Goal: Browse casually: Explore the website without a specific task or goal

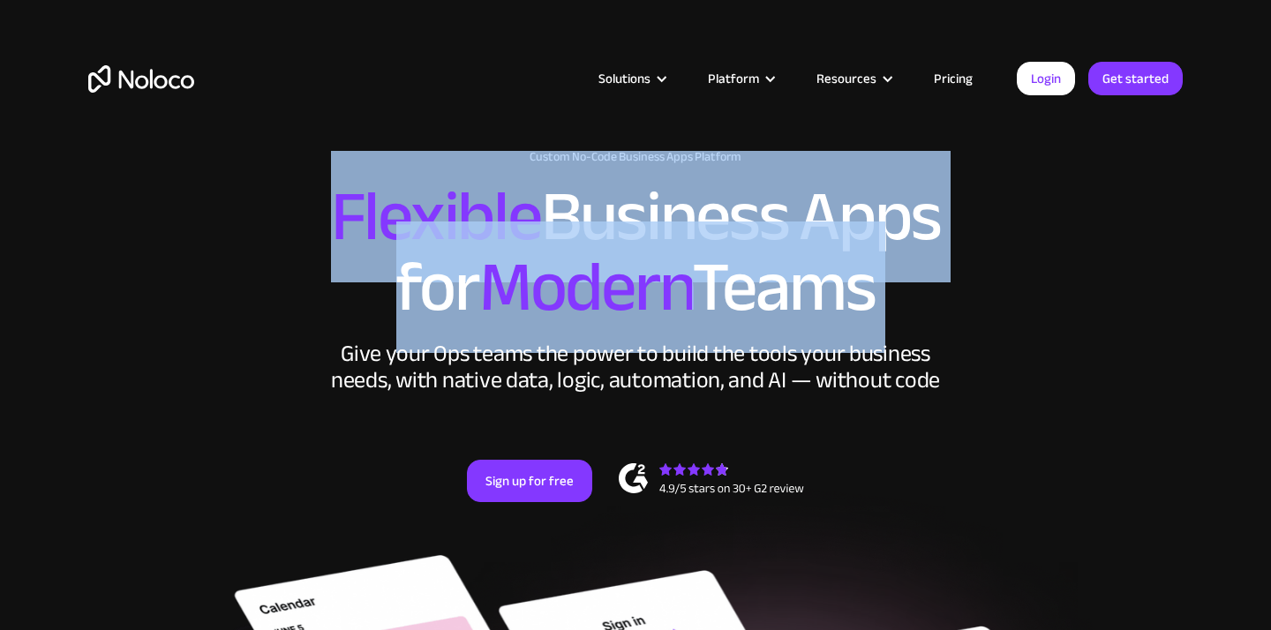
click at [637, 212] on h2 "Flexible Business Apps for Modern Teams" at bounding box center [635, 252] width 1094 height 141
click at [637, 211] on h2 "Flexible Business Apps for Modern Teams" at bounding box center [635, 252] width 1094 height 141
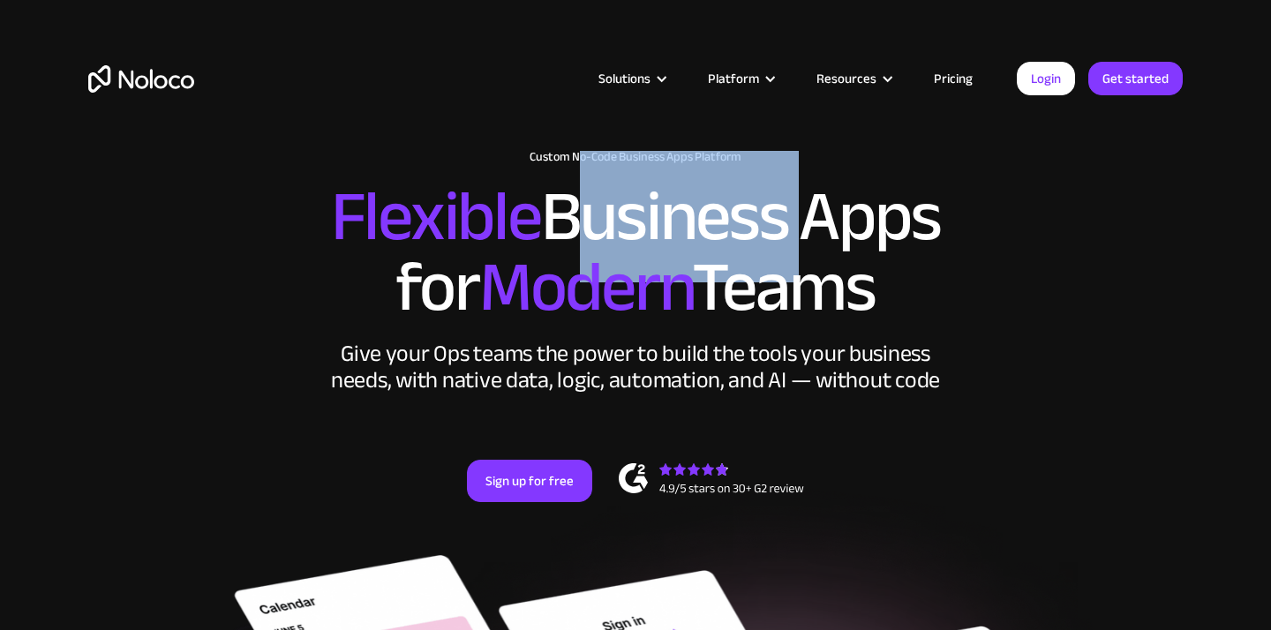
click at [637, 211] on h2 "Flexible Business Apps for Modern Teams" at bounding box center [635, 252] width 1094 height 141
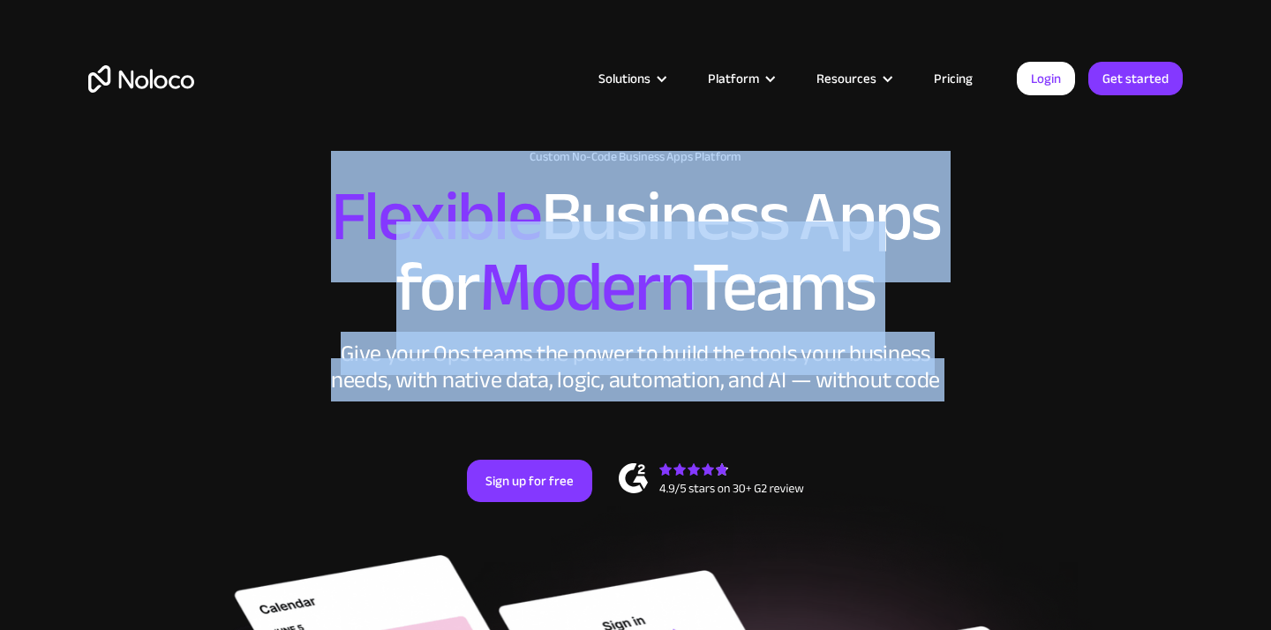
drag, startPoint x: 637, startPoint y: 211, endPoint x: 633, endPoint y: 325, distance: 113.9
click at [636, 323] on h2 "Flexible Business Apps for Modern Teams" at bounding box center [635, 252] width 1094 height 141
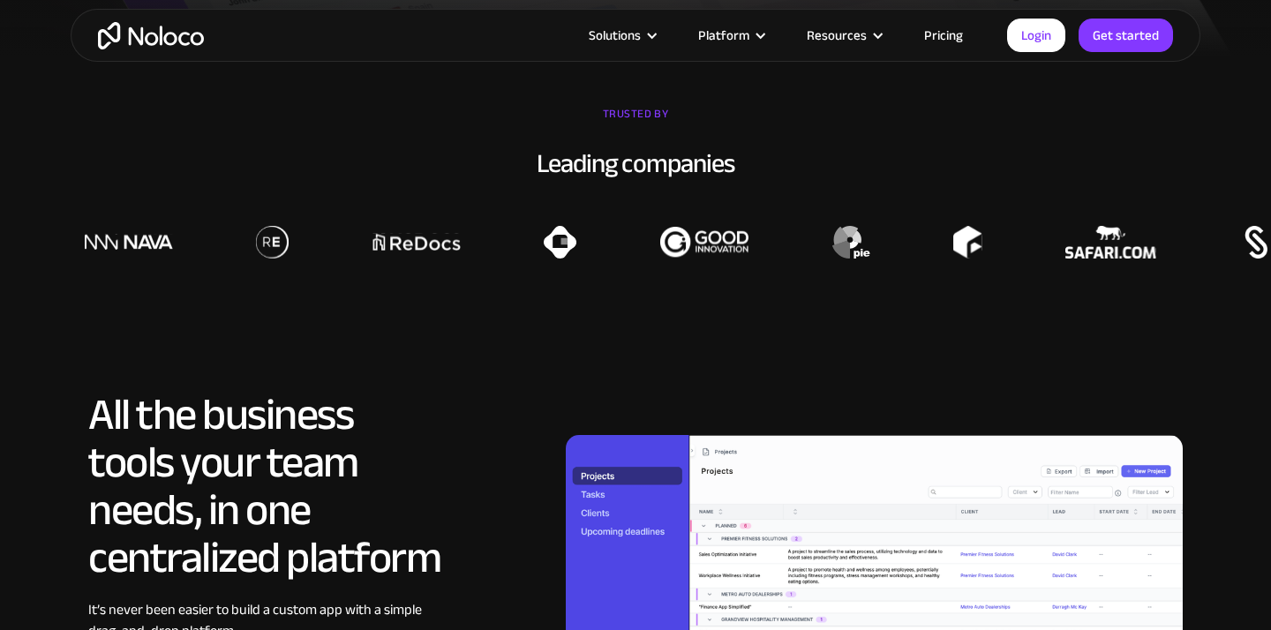
scroll to position [1231, 0]
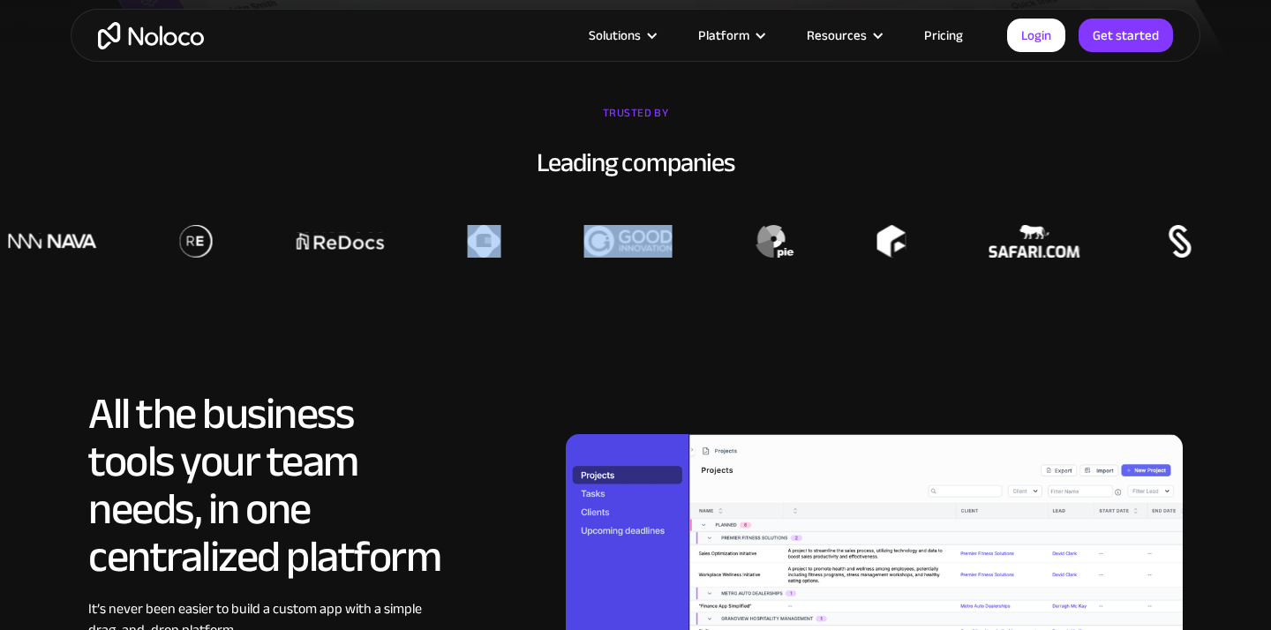
drag, startPoint x: 716, startPoint y: 256, endPoint x: 505, endPoint y: 253, distance: 211.0
click at [503, 254] on div at bounding box center [200, 241] width 1271 height 33
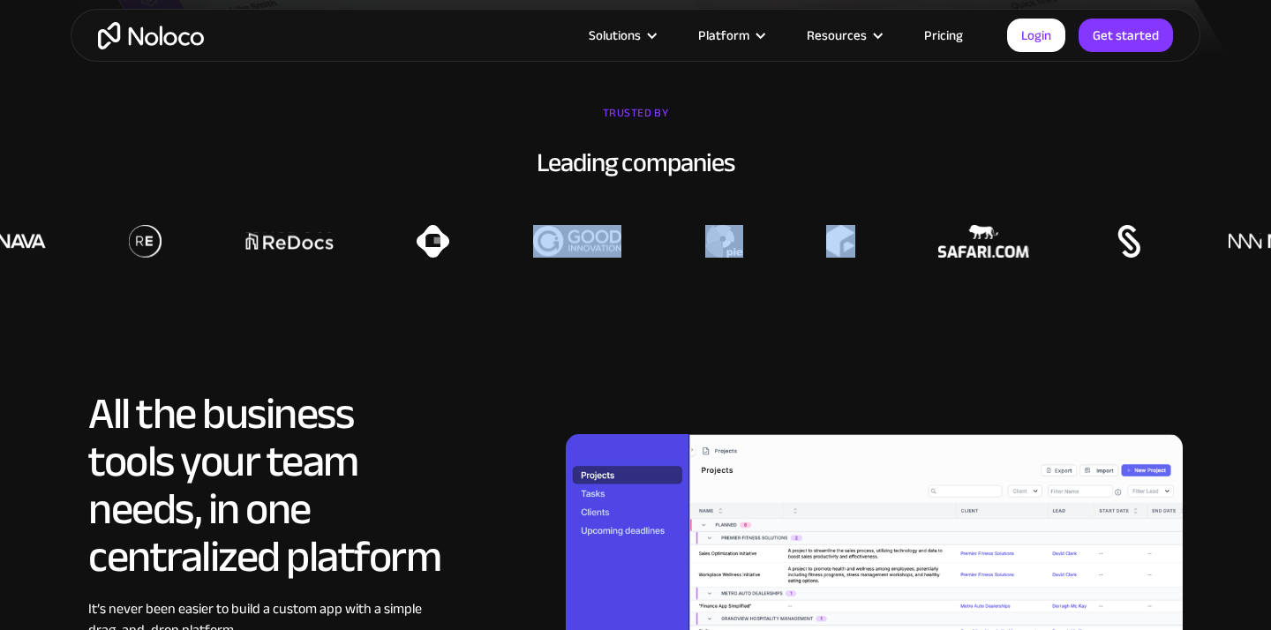
drag, startPoint x: 797, startPoint y: 253, endPoint x: 560, endPoint y: 256, distance: 236.6
click at [562, 256] on div at bounding box center [149, 219] width 1271 height 77
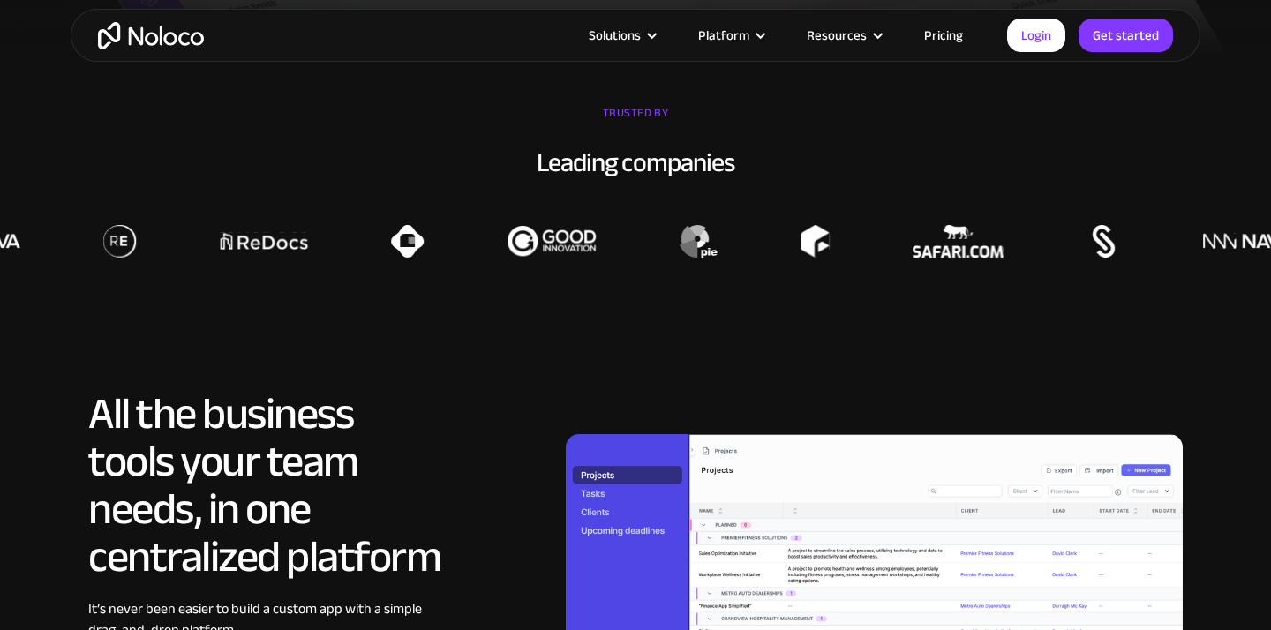
click at [604, 256] on div at bounding box center [123, 241] width 1271 height 33
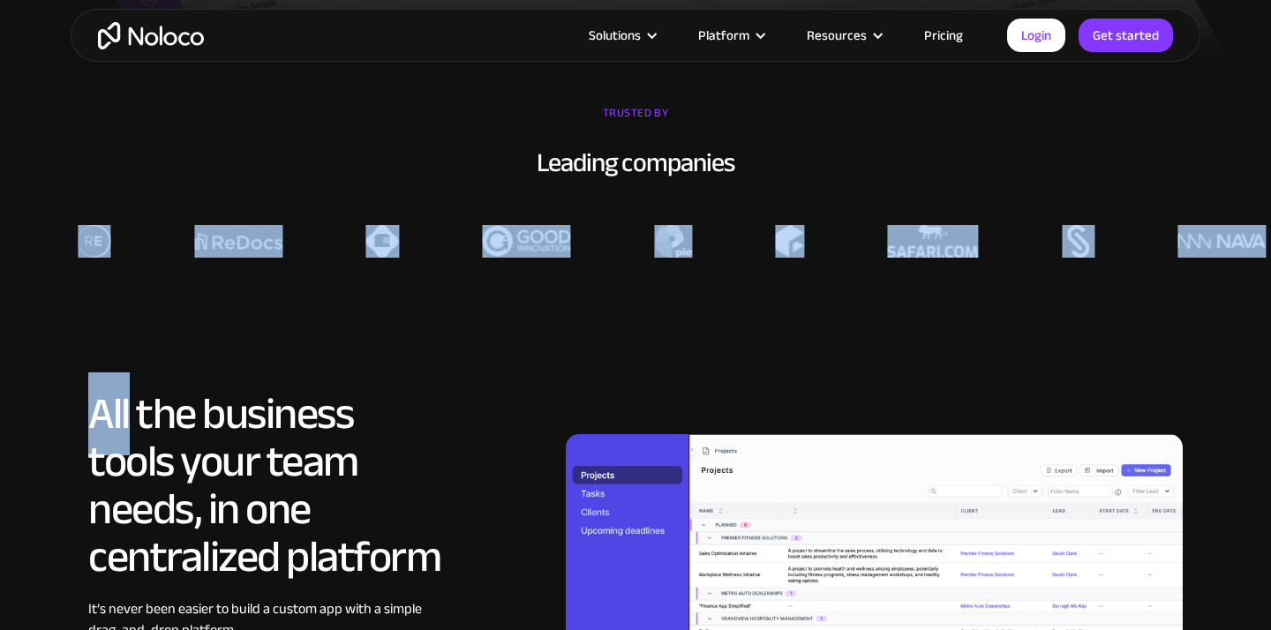
drag, startPoint x: 605, startPoint y: 256, endPoint x: 904, endPoint y: 256, distance: 299.2
click at [733, 256] on div at bounding box center [97, 219] width 1271 height 77
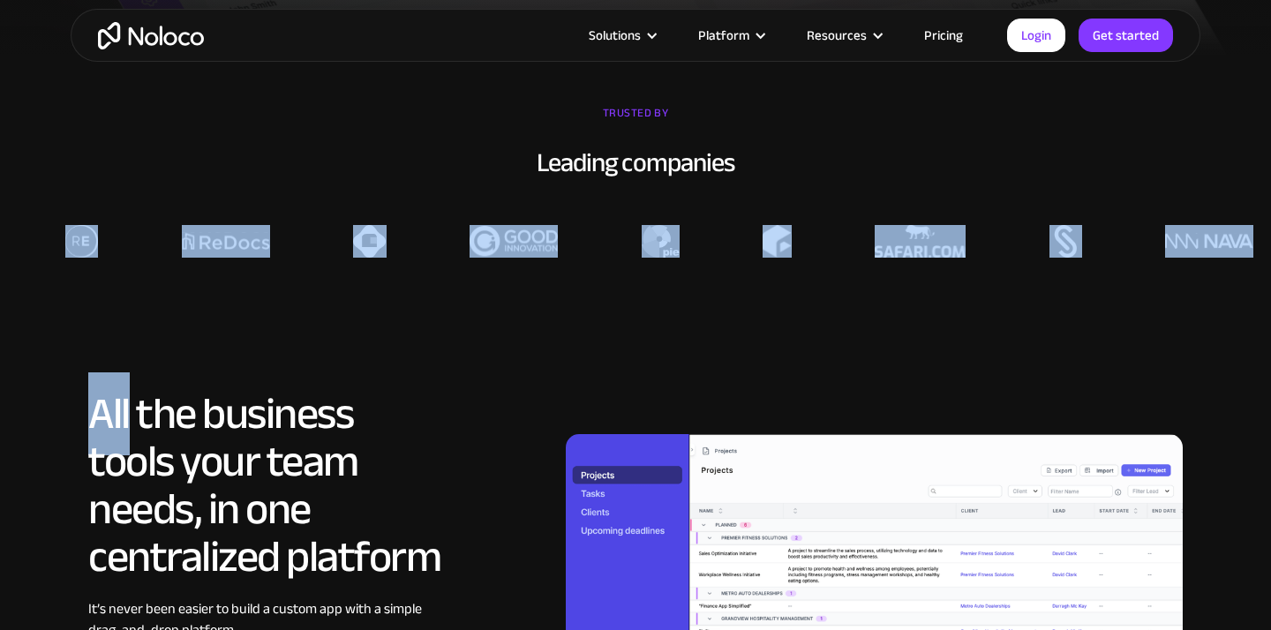
click at [904, 256] on img at bounding box center [920, 241] width 91 height 33
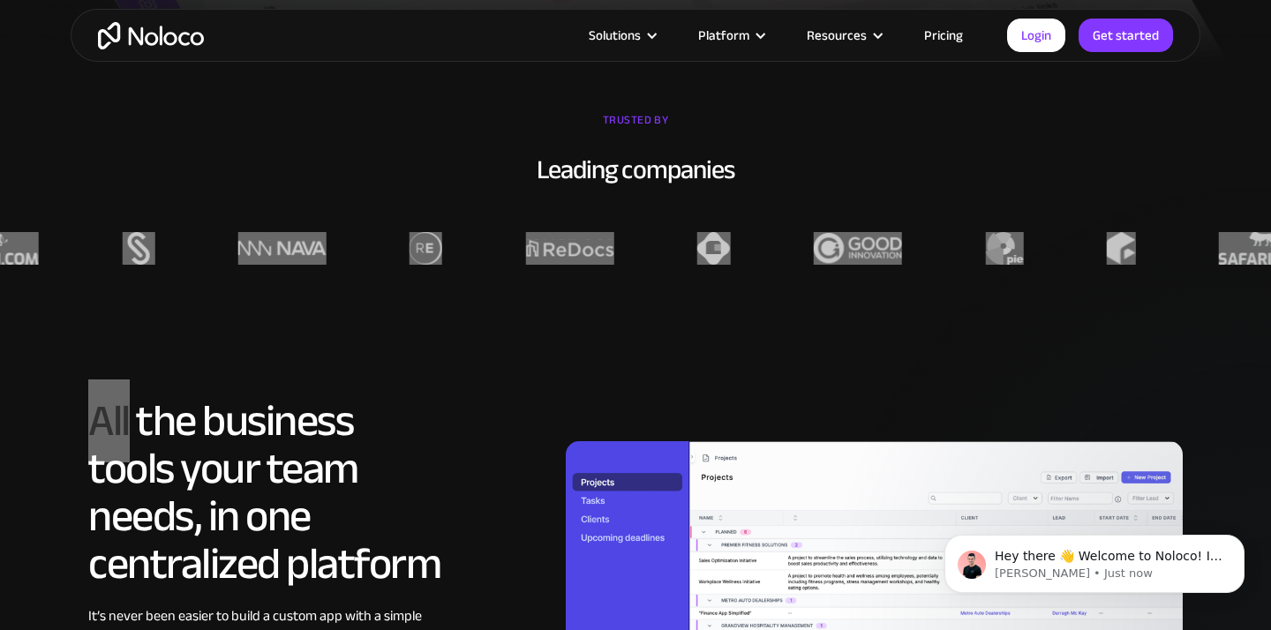
scroll to position [0, 0]
